Goal: Find specific page/section: Find specific page/section

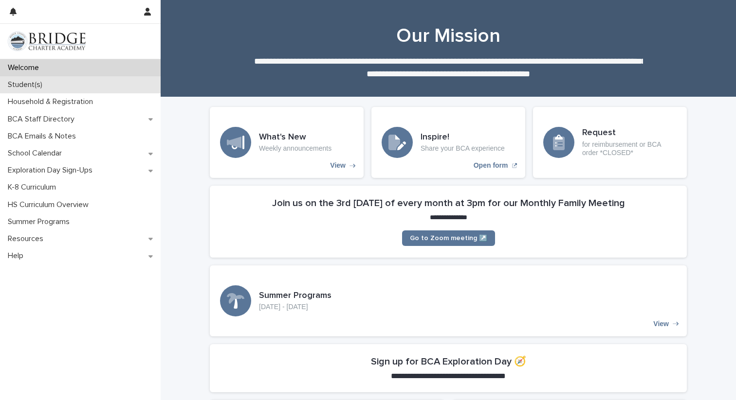
click at [30, 85] on p "Student(s)" at bounding box center [27, 84] width 46 height 9
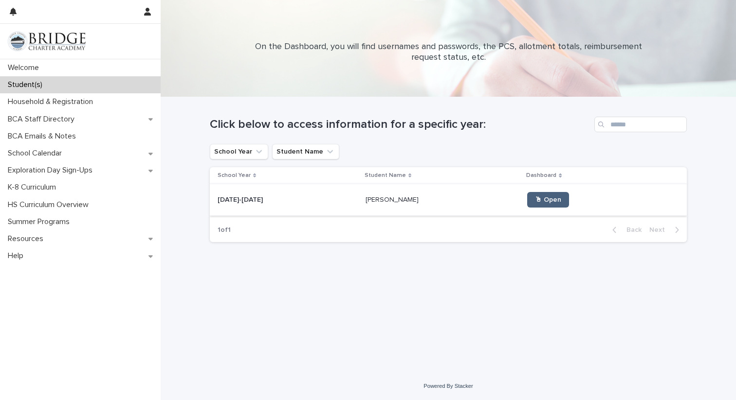
click at [536, 206] on link "🖱 Open" at bounding box center [548, 200] width 42 height 16
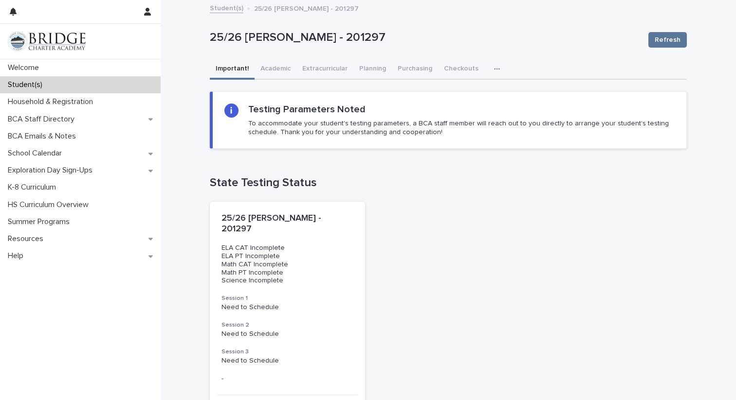
click at [494, 68] on icon "button" at bounding box center [497, 69] width 6 height 7
click at [467, 96] on button "General" at bounding box center [467, 94] width 64 height 15
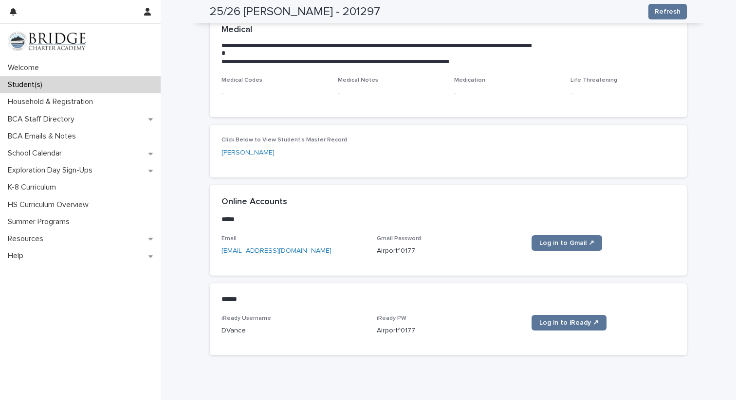
scroll to position [289, 0]
